Goal: Transaction & Acquisition: Purchase product/service

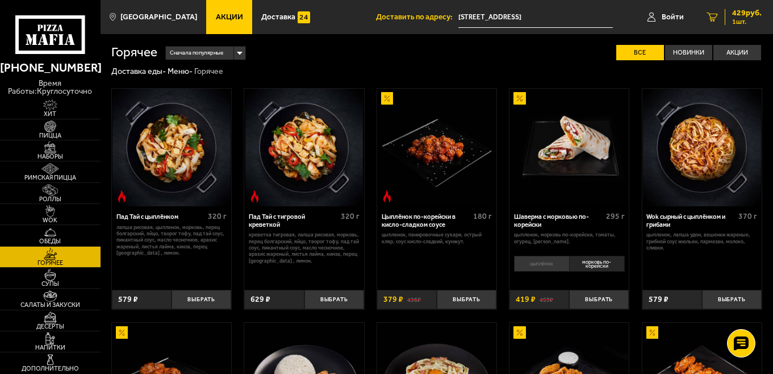
click at [738, 11] on span "429 руб." at bounding box center [747, 13] width 30 height 8
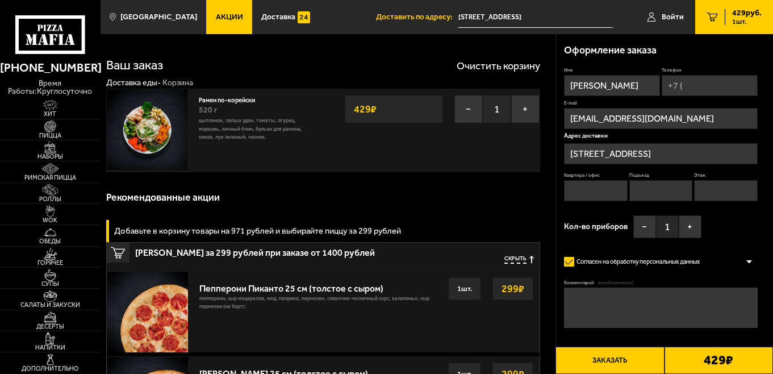
type input "[STREET_ADDRESS]"
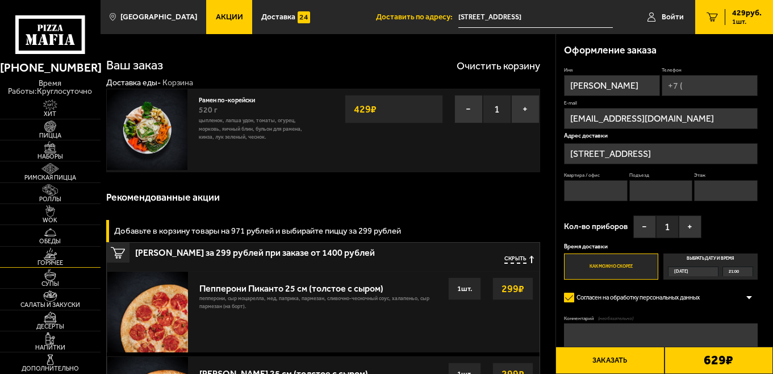
click at [56, 256] on img at bounding box center [50, 253] width 31 height 12
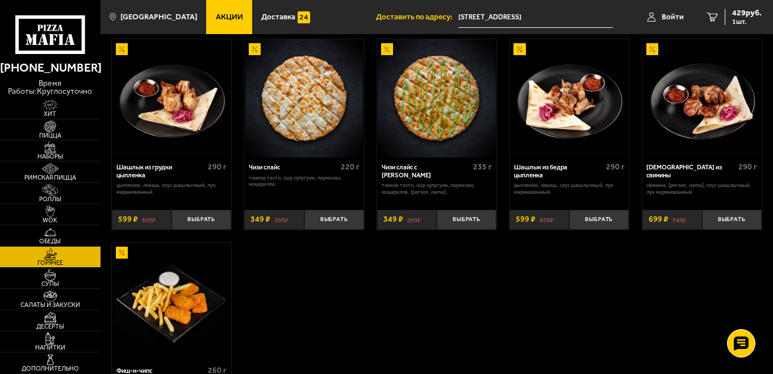
scroll to position [511, 0]
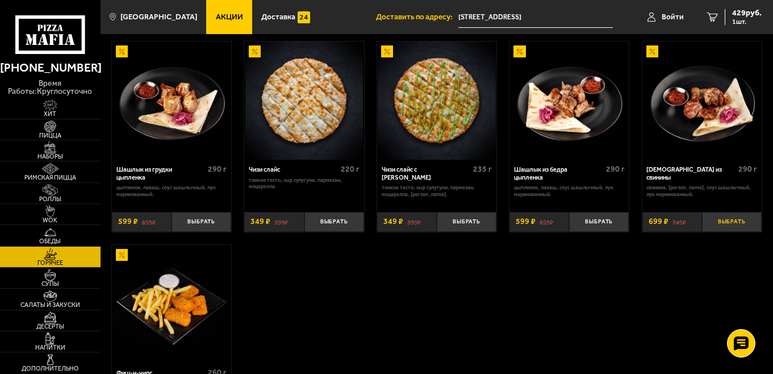
click at [733, 218] on button "Выбрать" at bounding box center [732, 222] width 60 height 20
click at [735, 16] on span "1128 руб." at bounding box center [744, 13] width 34 height 8
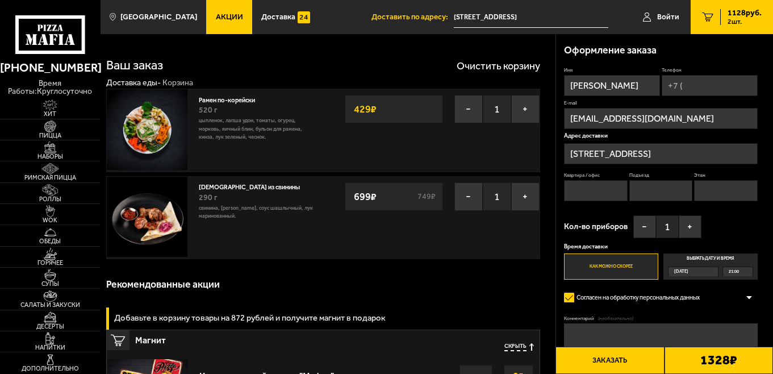
type input "[STREET_ADDRESS]"
click at [584, 184] on input "Квартира / офис" at bounding box center [596, 190] width 64 height 21
type input "75"
click at [651, 192] on input "Подъезд" at bounding box center [661, 190] width 64 height 21
type input "2"
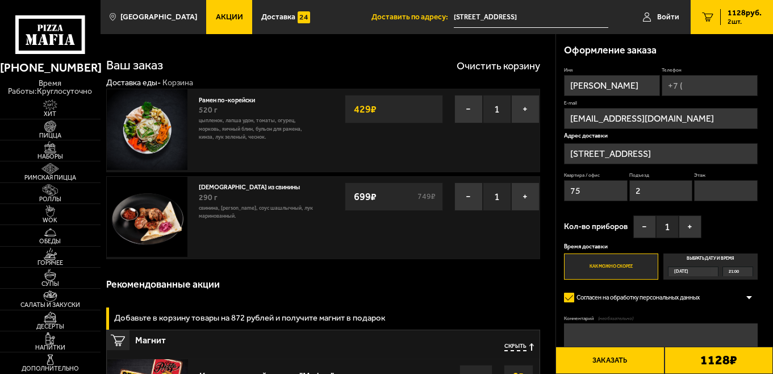
click at [712, 189] on input "Этаж" at bounding box center [726, 190] width 64 height 21
type input "7"
